Goal: Information Seeking & Learning: Learn about a topic

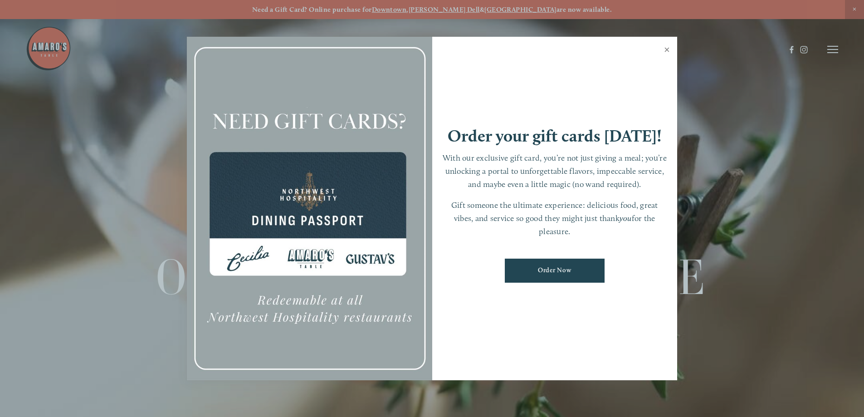
click at [670, 46] on link "Close" at bounding box center [667, 50] width 18 height 25
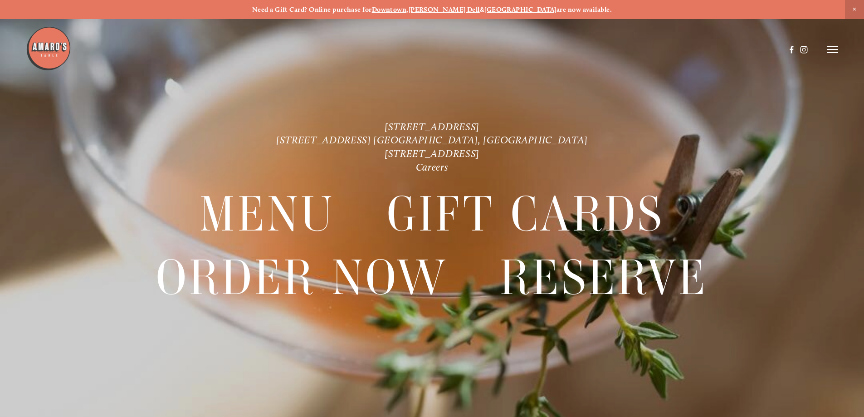
click at [835, 49] on line at bounding box center [833, 49] width 11 height 0
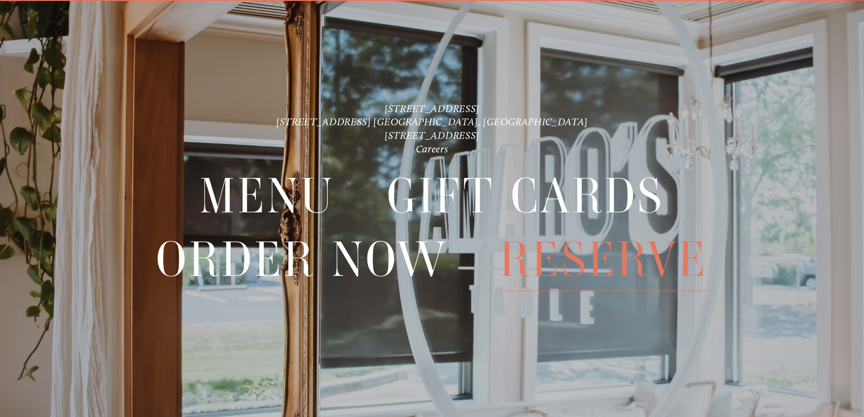
scroll to position [19, 0]
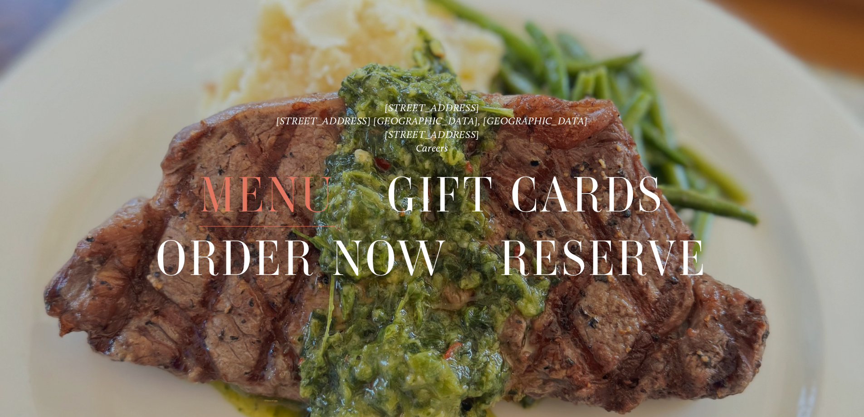
click at [269, 193] on span "Menu" at bounding box center [267, 195] width 135 height 63
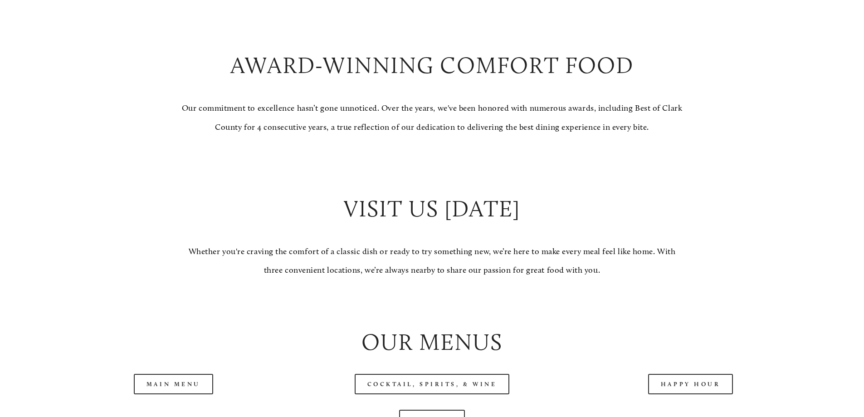
scroll to position [978, 0]
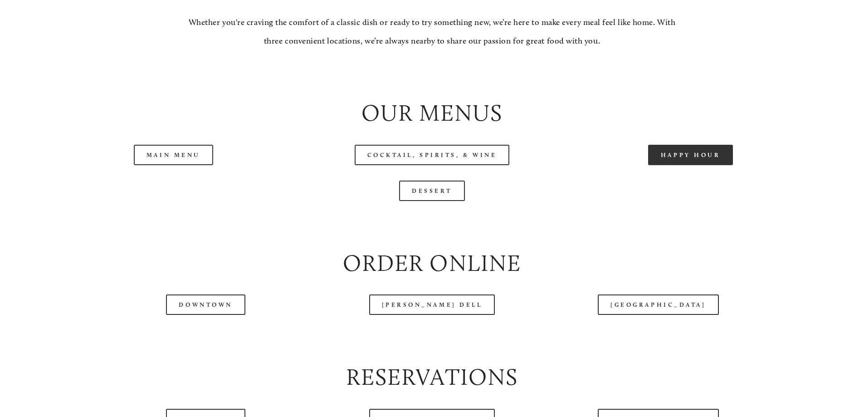
click at [680, 165] on link "Happy Hour" at bounding box center [690, 155] width 85 height 20
